Goal: Navigation & Orientation: Find specific page/section

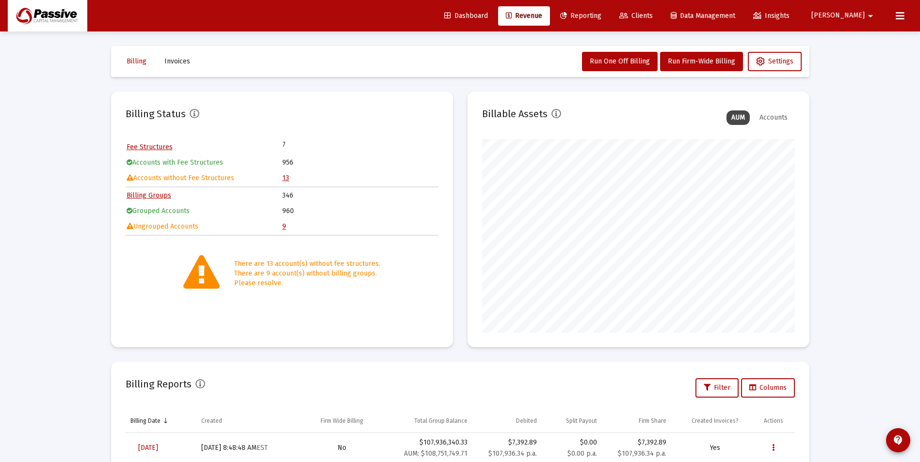
scroll to position [194, 313]
click at [601, 16] on span "Reporting" at bounding box center [580, 16] width 41 height 8
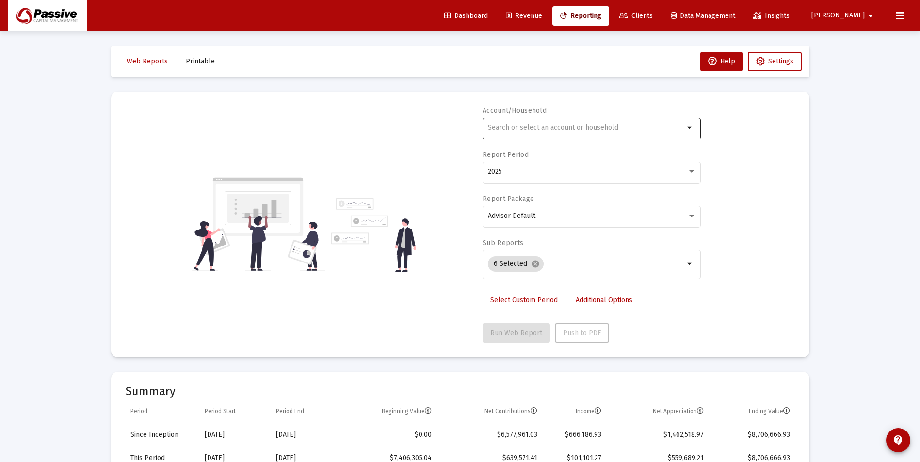
click at [530, 136] on div at bounding box center [586, 128] width 196 height 24
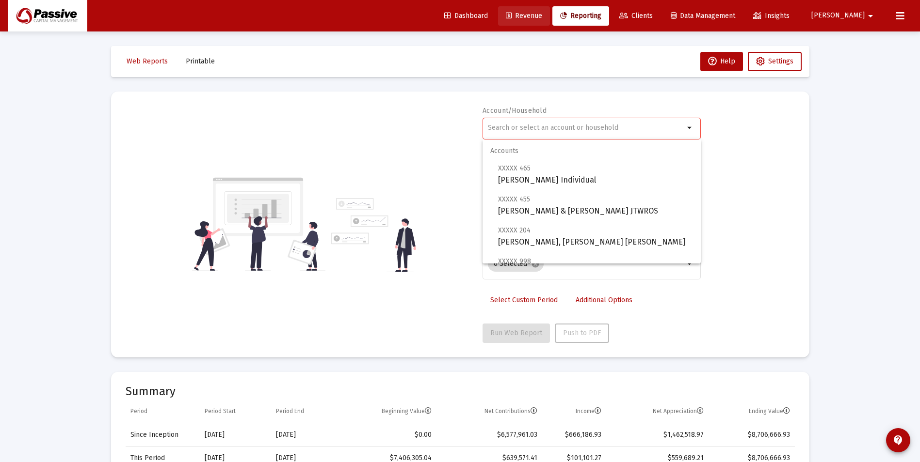
click at [542, 15] on span "Revenue" at bounding box center [524, 16] width 36 height 8
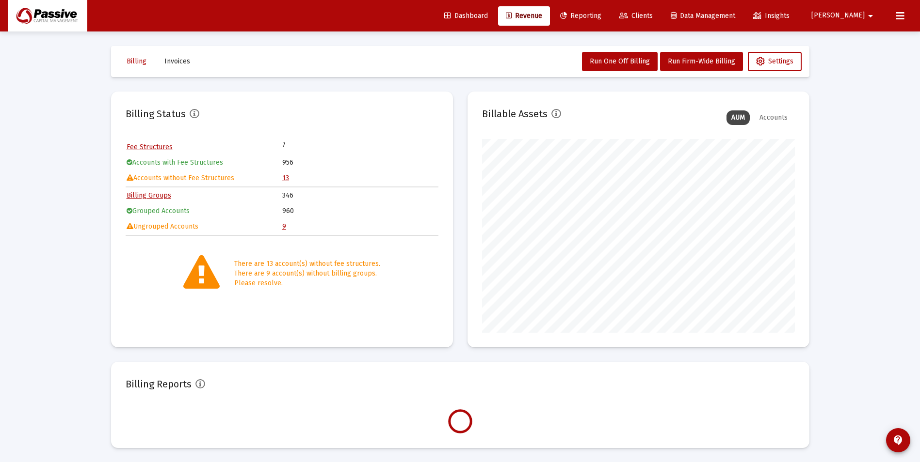
scroll to position [194, 313]
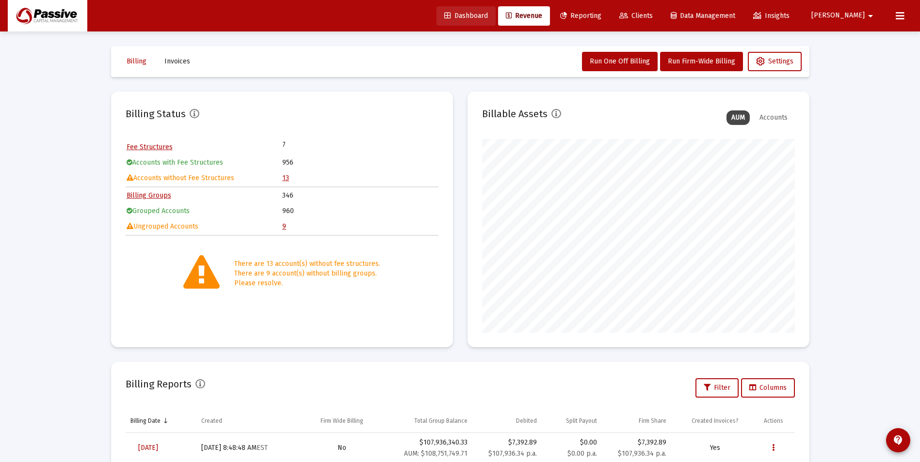
drag, startPoint x: 502, startPoint y: 15, endPoint x: 495, endPoint y: 13, distance: 6.5
click at [488, 15] on span "Dashboard" at bounding box center [466, 16] width 44 height 8
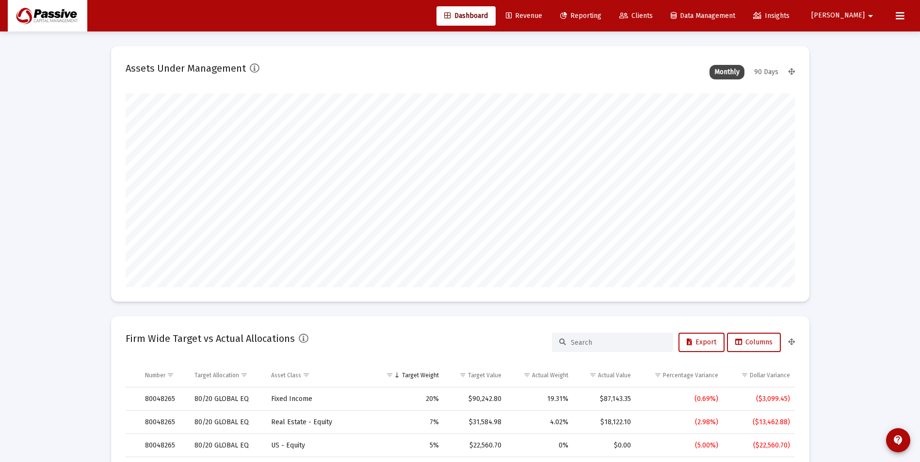
click at [542, 13] on span "Revenue" at bounding box center [524, 16] width 36 height 8
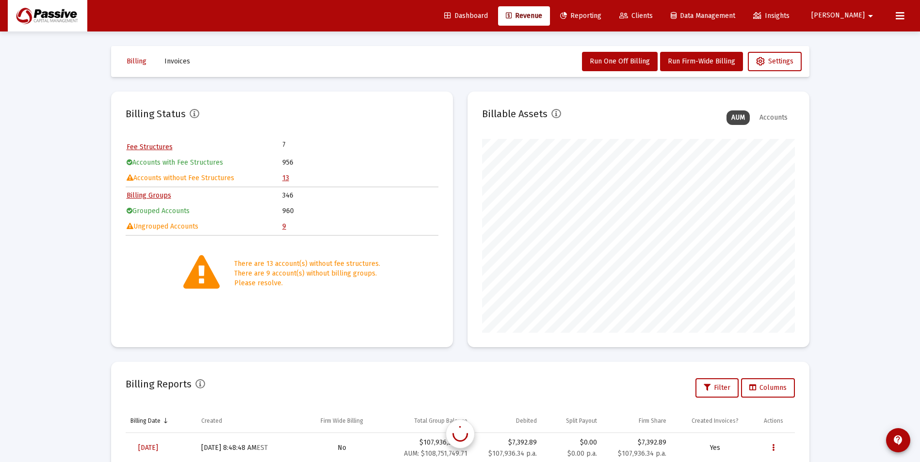
click at [601, 14] on span "Reporting" at bounding box center [580, 16] width 41 height 8
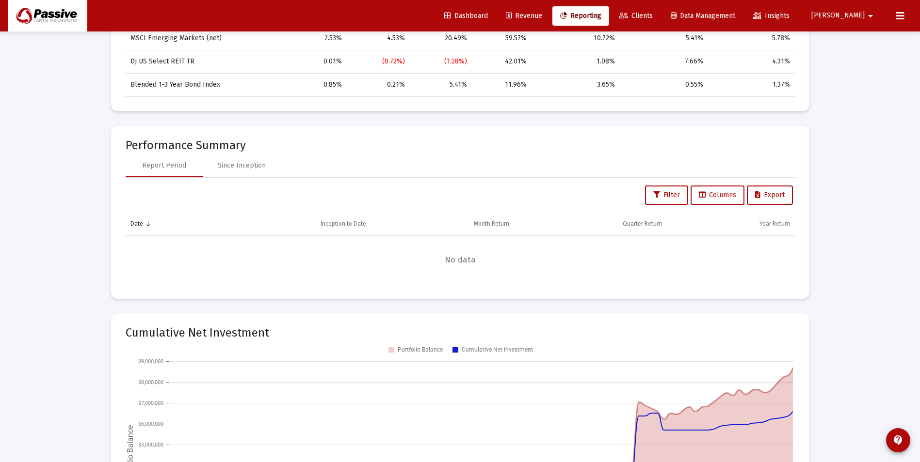
scroll to position [970, 0]
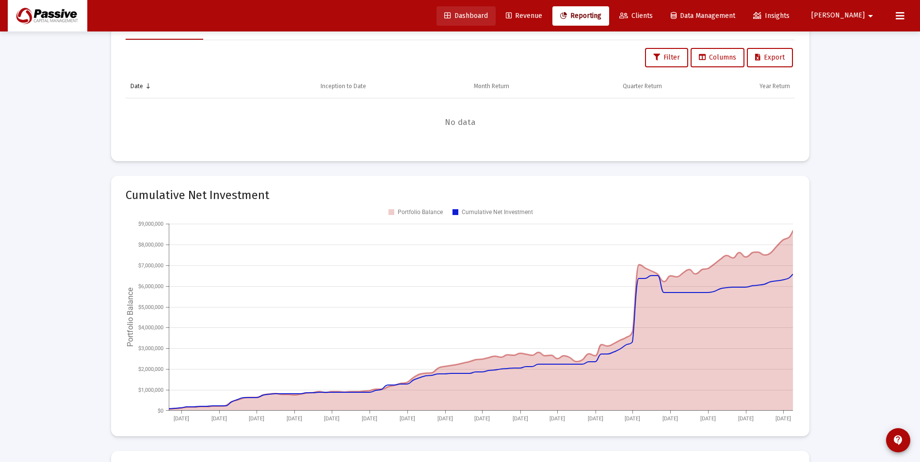
click at [488, 13] on span "Dashboard" at bounding box center [466, 16] width 44 height 8
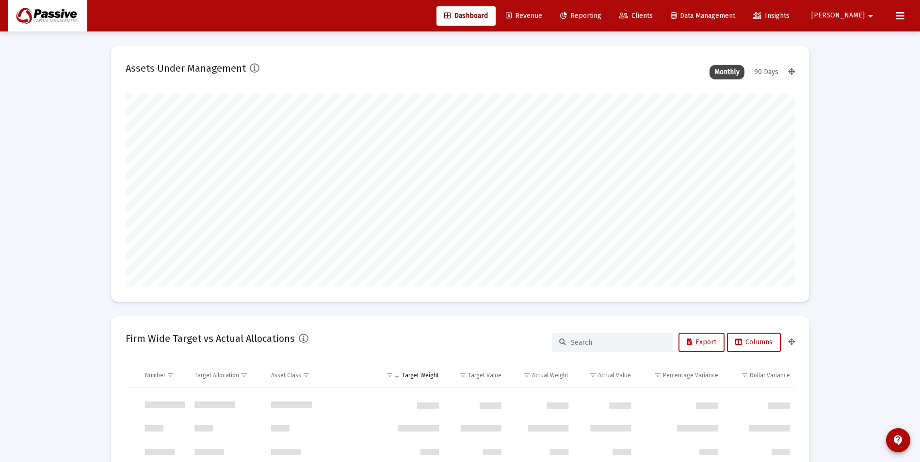
scroll to position [484591, 484472]
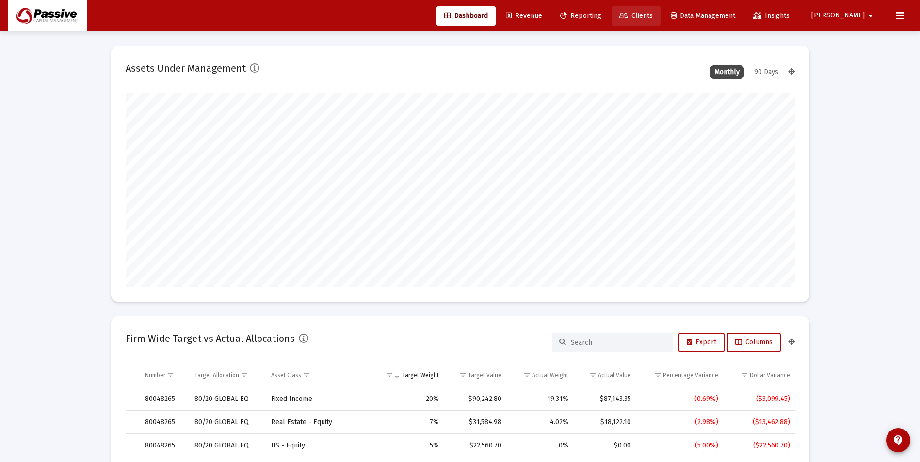
drag, startPoint x: 665, startPoint y: 17, endPoint x: 659, endPoint y: 20, distance: 6.5
click at [653, 17] on span "Clients" at bounding box center [635, 16] width 33 height 8
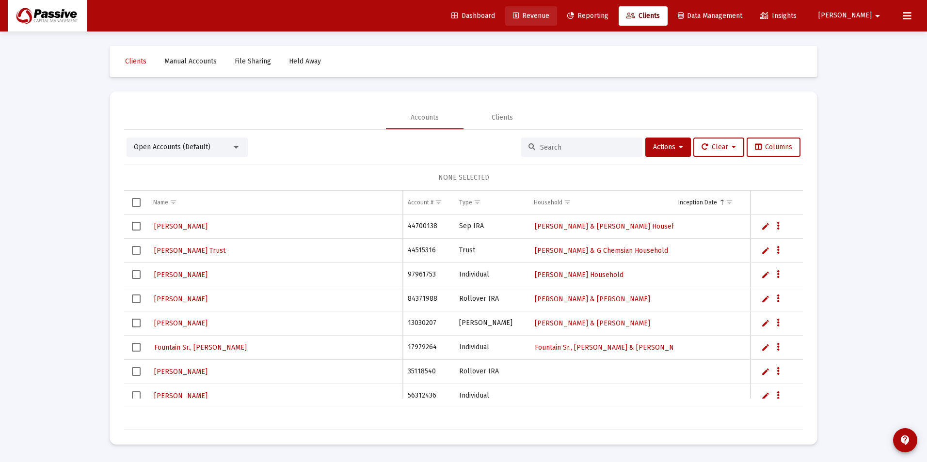
drag, startPoint x: 581, startPoint y: 13, endPoint x: 567, endPoint y: 15, distance: 13.7
click at [549, 13] on span "Revenue" at bounding box center [531, 16] width 36 height 8
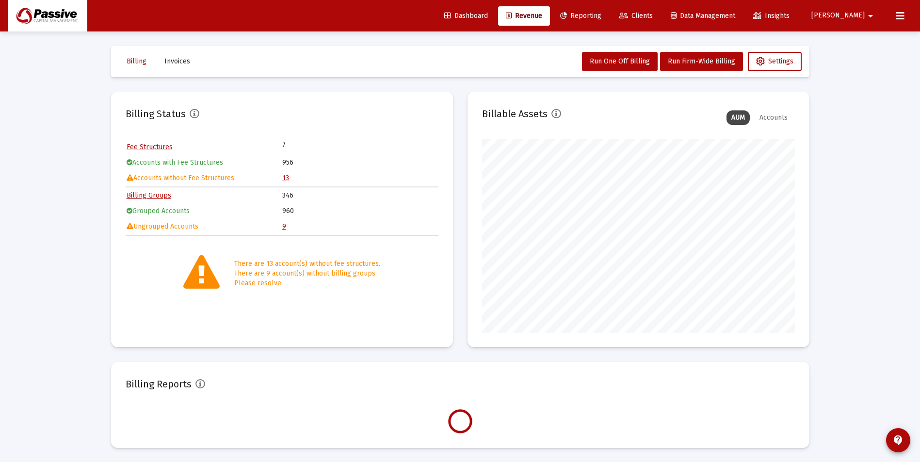
scroll to position [194, 313]
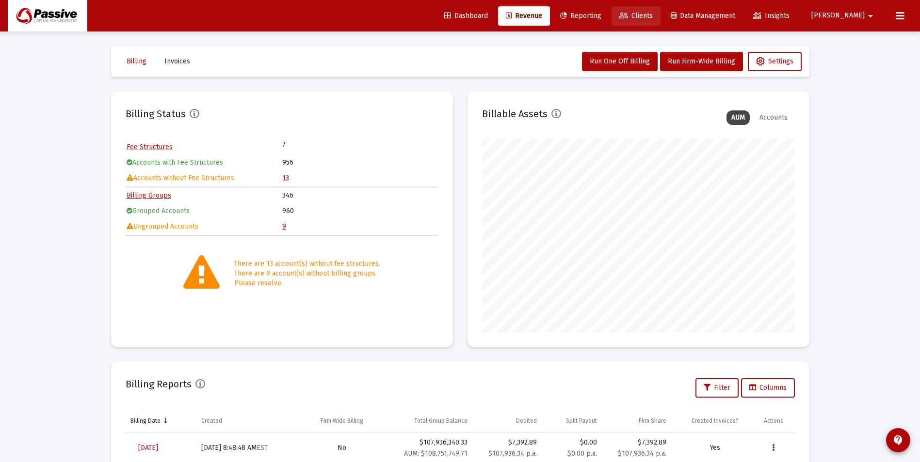
click at [653, 18] on span "Clients" at bounding box center [635, 16] width 33 height 8
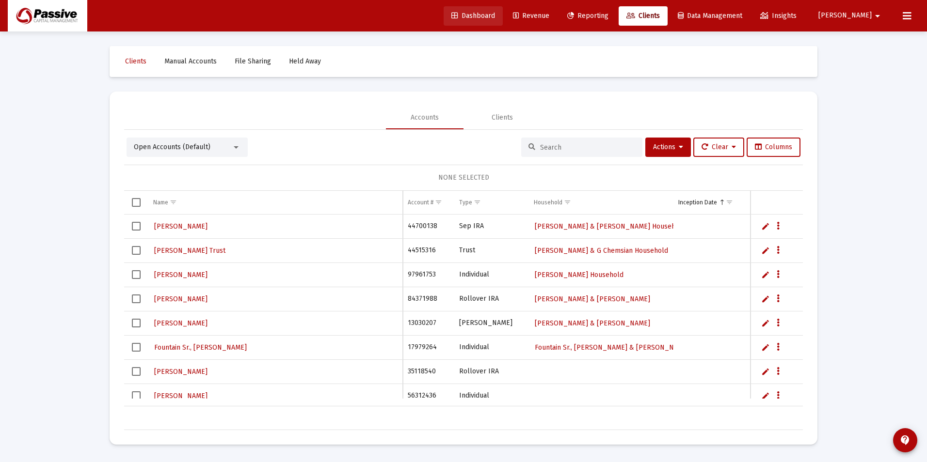
click at [495, 16] on span "Dashboard" at bounding box center [473, 16] width 44 height 8
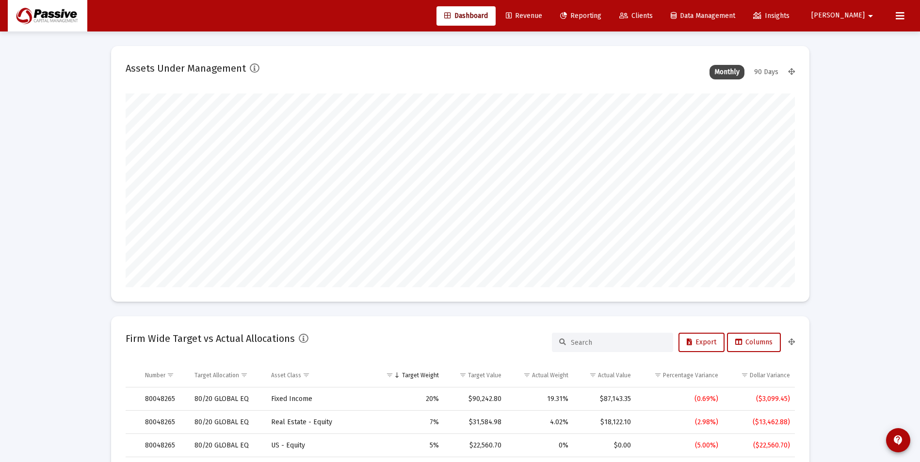
scroll to position [484591, 484472]
click at [542, 19] on span "Revenue" at bounding box center [524, 16] width 36 height 8
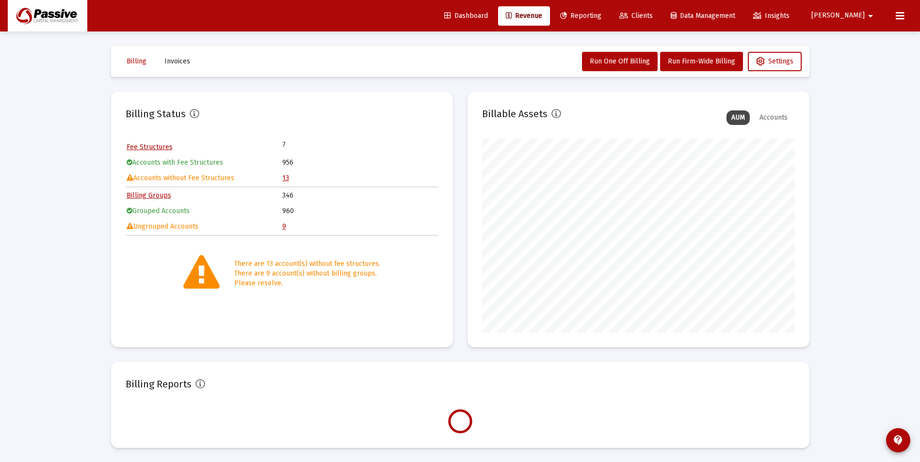
scroll to position [194, 313]
